Goal: Find contact information: Find contact information

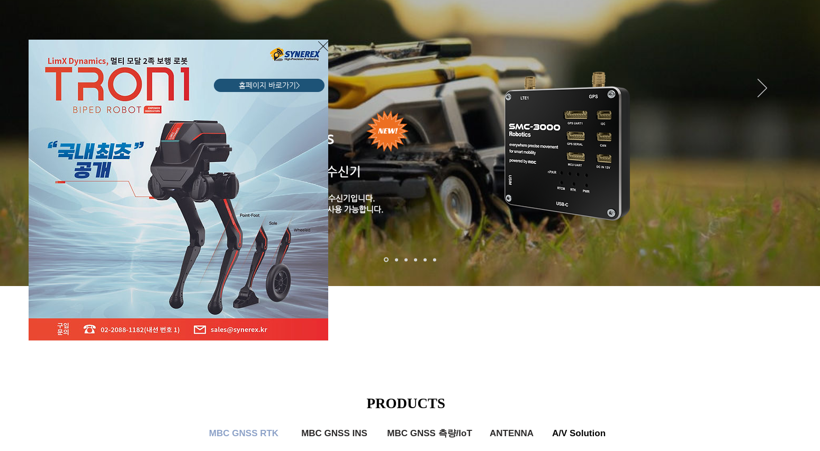
click at [323, 42] on icon "사이트로 돌아가기" at bounding box center [323, 46] width 10 height 13
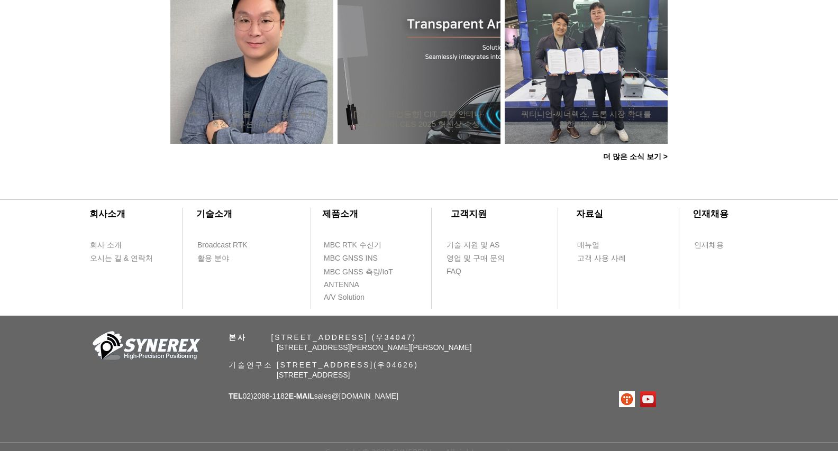
scroll to position [1051, 0]
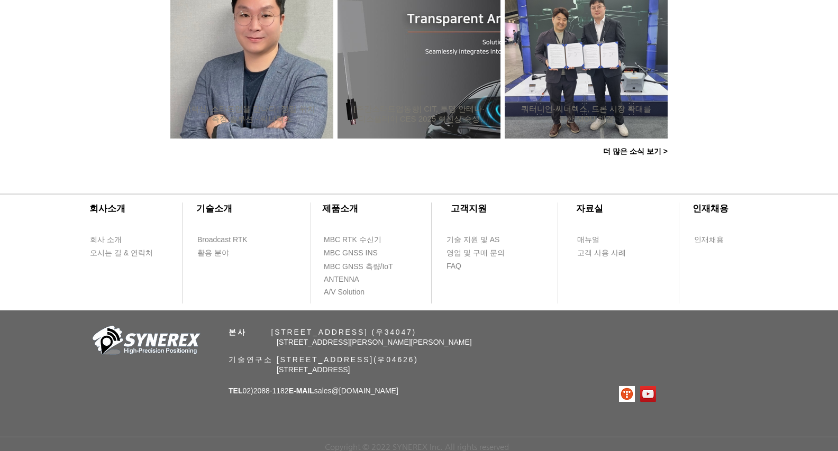
drag, startPoint x: 424, startPoint y: 391, endPoint x: 392, endPoint y: 396, distance: 32.2
click at [392, 396] on div "​회사소개 ​기술소개 회사 소개 Broadcast RTK 오시는 길 & 연락처 활용 분야 ​제품소개 ​고객지원 ​자료실 ​인재채용 MBC RT…" at bounding box center [419, 313] width 838 height 277
click at [440, 395] on div "​회사소개 ​기술소개 회사 소개 Broadcast RTK 오시는 길 & 연락처 활용 분야 ​제품소개 ​고객지원 ​자료실 ​인재채용 MBC RT…" at bounding box center [419, 313] width 838 height 277
drag, startPoint x: 439, startPoint y: 386, endPoint x: 433, endPoint y: 384, distance: 6.2
click at [438, 385] on div "​회사소개 ​기술소개 회사 소개 Broadcast RTK 오시는 길 & 연락처 활용 분야 ​제품소개 ​고객지원 ​자료실 ​인재채용 MBC RT…" at bounding box center [419, 313] width 838 height 277
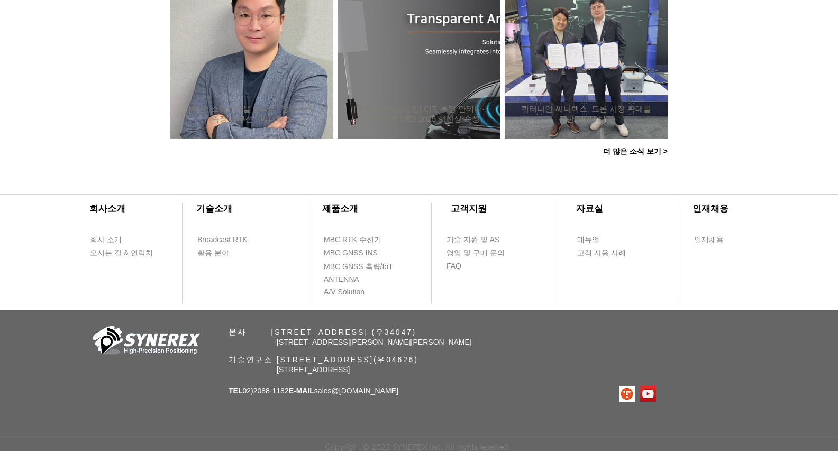
click at [422, 381] on div "​회사소개 ​기술소개 회사 소개 Broadcast RTK 오시는 길 & 연락처 활용 분야 ​제품소개 ​고객지원 ​자료실 ​인재채용 MBC RT…" at bounding box center [419, 313] width 838 height 277
drag, startPoint x: 385, startPoint y: 389, endPoint x: 330, endPoint y: 389, distance: 55.0
click at [330, 389] on div "​회사소개 ​기술소개 회사 소개 Broadcast RTK 오시는 길 & 연락처 활용 분야 ​제품소개 ​고객지원 ​자료실 ​인재채용 MBC RT…" at bounding box center [419, 313] width 838 height 277
click at [458, 390] on div "​회사소개 ​기술소개 회사 소개 Broadcast RTK 오시는 길 & 연락처 활용 분야 ​제품소개 ​고객지원 ​자료실 ​인재채용 MBC RT…" at bounding box center [419, 313] width 838 height 277
drag, startPoint x: 420, startPoint y: 391, endPoint x: 386, endPoint y: 393, distance: 33.9
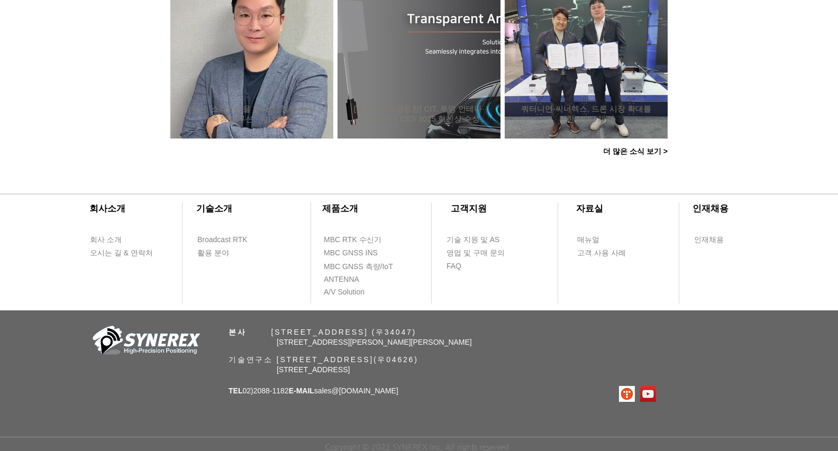
click at [386, 393] on div "​회사소개 ​기술소개 회사 소개 Broadcast RTK 오시는 길 & 연락처 활용 분야 ​제품소개 ​고객지원 ​자료실 ​인재채용 MBC RT…" at bounding box center [419, 313] width 838 height 277
click at [412, 400] on div "​회사소개 ​기술소개 회사 소개 Broadcast RTK 오시는 길 & 연락처 활용 분야 ​제품소개 ​고객지원 ​자료실 ​인재채용 MBC RT…" at bounding box center [419, 313] width 838 height 277
drag, startPoint x: 398, startPoint y: 389, endPoint x: 330, endPoint y: 395, distance: 69.1
click at [330, 395] on div "​회사소개 ​기술소개 회사 소개 Broadcast RTK 오시는 길 & 연락처 활용 분야 ​제품소개 ​고객지원 ​자료실 ​인재채용 MBC RT…" at bounding box center [419, 313] width 838 height 277
click at [423, 394] on div "​회사소개 ​기술소개 회사 소개 Broadcast RTK 오시는 길 & 연락처 활용 분야 ​제품소개 ​고객지원 ​자료실 ​인재채용 MBC RT…" at bounding box center [419, 313] width 838 height 277
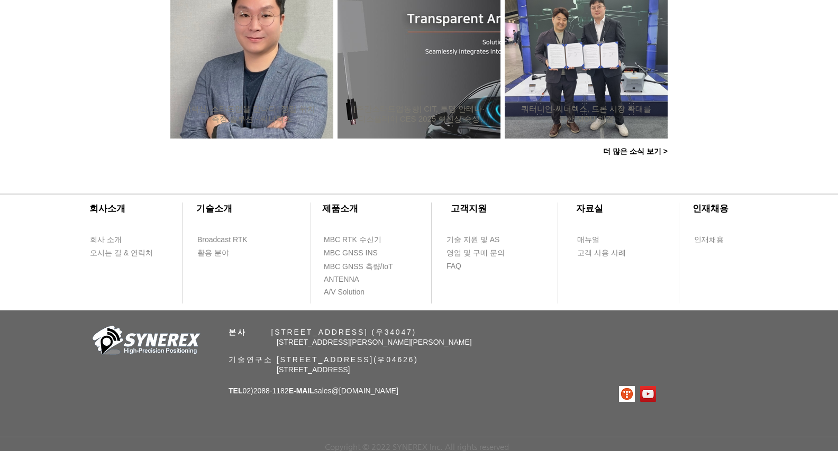
drag, startPoint x: 413, startPoint y: 386, endPoint x: 392, endPoint y: 390, distance: 22.1
click at [392, 390] on div "​회사소개 ​기술소개 회사 소개 Broadcast RTK 오시는 길 & 연락처 활용 분야 ​제품소개 ​고객지원 ​자료실 ​인재채용 MBC RT…" at bounding box center [419, 313] width 838 height 277
click at [420, 394] on div "​회사소개 ​기술소개 회사 소개 Broadcast RTK 오시는 길 & 연락처 활용 분야 ​제품소개 ​고객지원 ​자료실 ​인재채용 MBC RT…" at bounding box center [419, 313] width 838 height 277
drag, startPoint x: 403, startPoint y: 386, endPoint x: 330, endPoint y: 389, distance: 73.1
click at [330, 389] on div "​회사소개 ​기술소개 회사 소개 Broadcast RTK 오시는 길 & 연락처 활용 분야 ​제품소개 ​고객지원 ​자료실 ​인재채용 MBC RT…" at bounding box center [419, 313] width 838 height 277
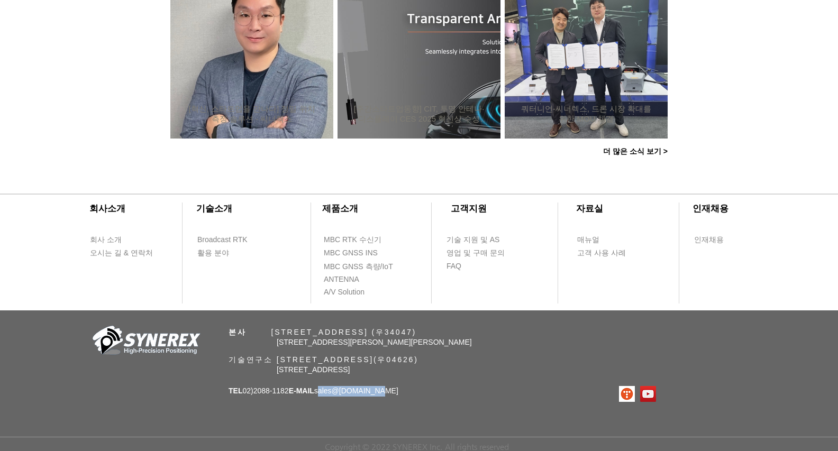
copy span "sales @[DOMAIN_NAME]"
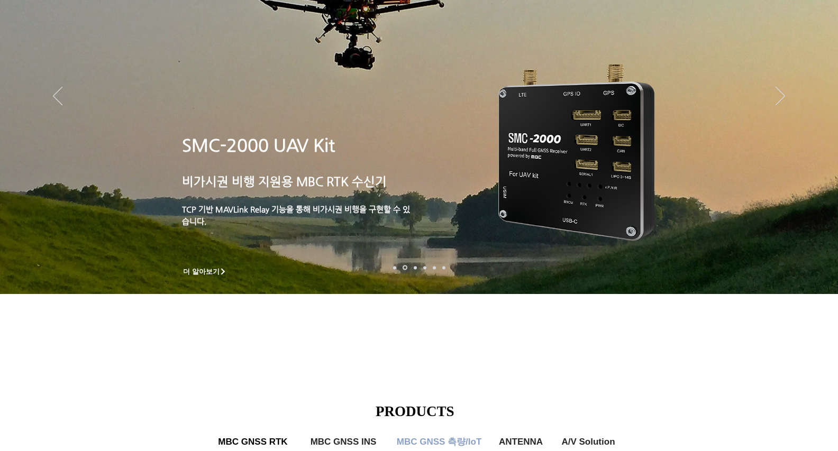
scroll to position [0, 0]
